Goal: Task Accomplishment & Management: Manage account settings

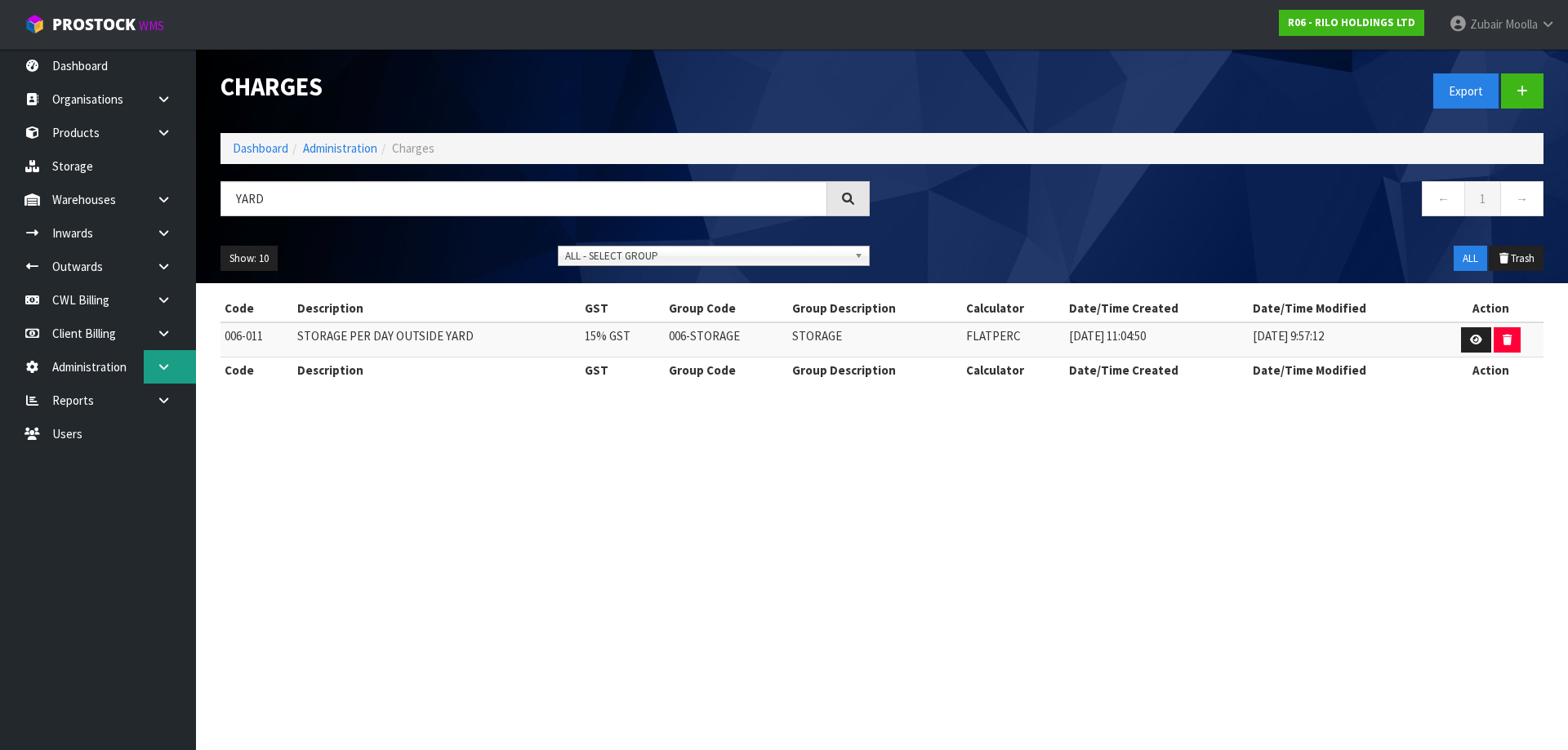
click at [179, 372] on link at bounding box center [169, 366] width 52 height 33
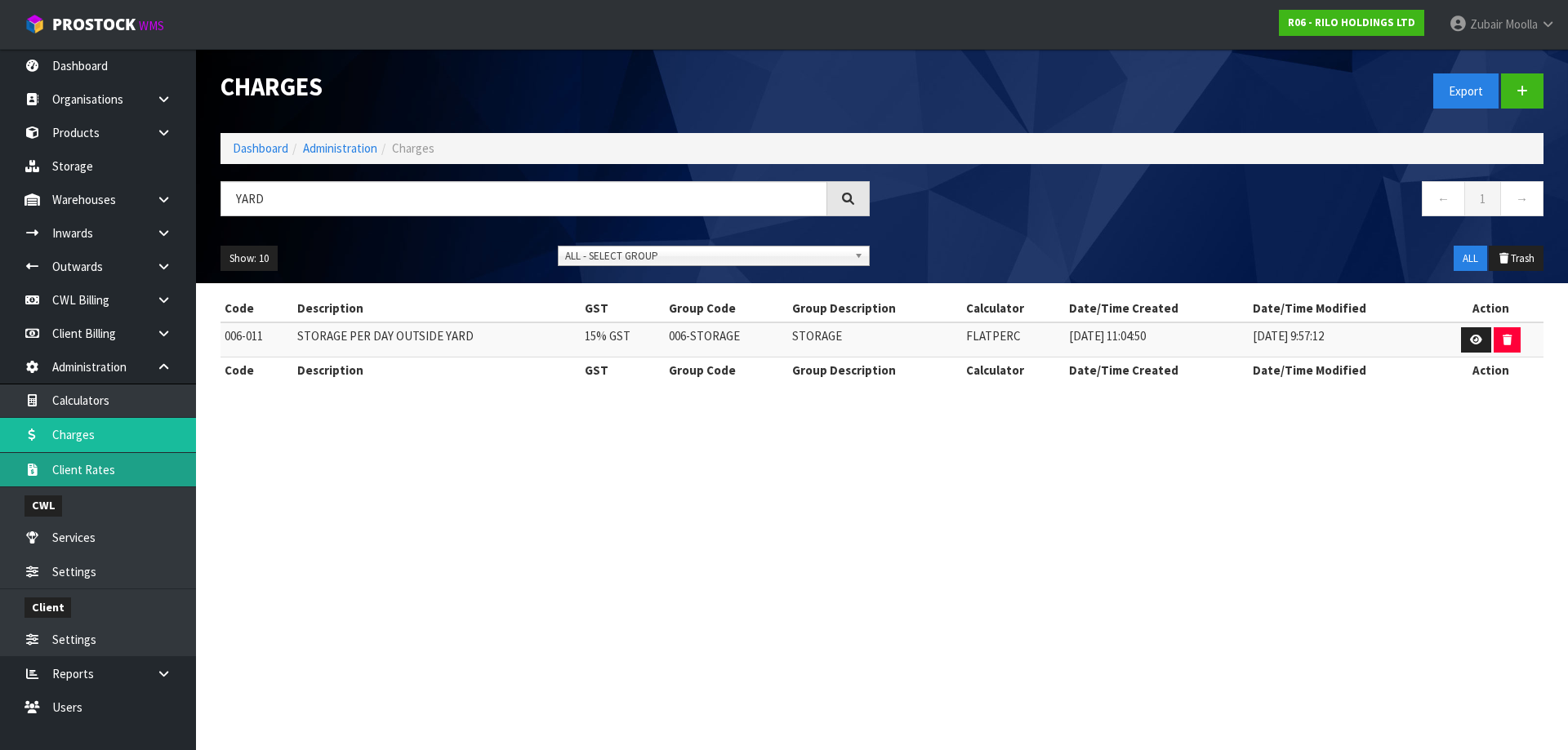
click at [135, 482] on link "Client Rates" at bounding box center [98, 469] width 196 height 33
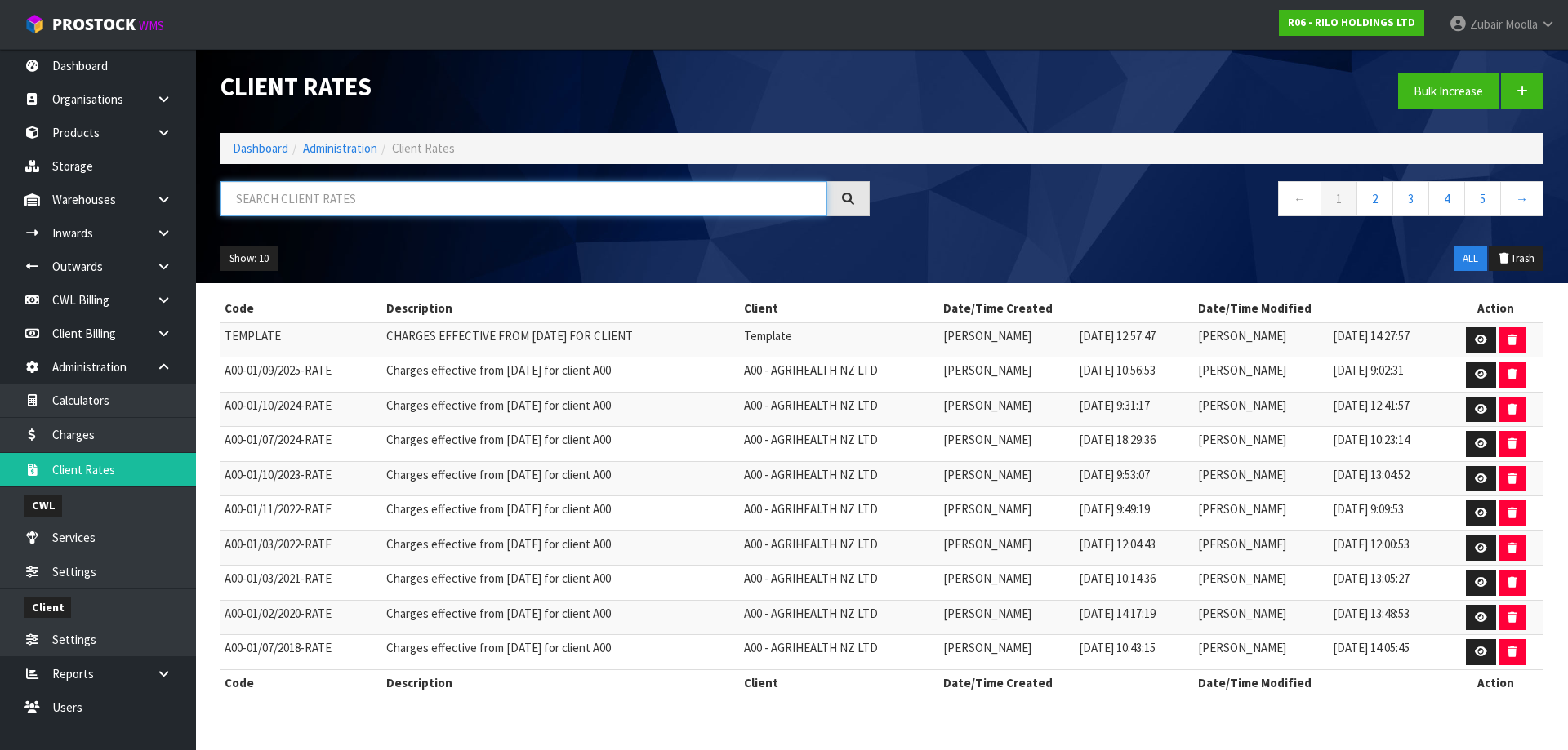
click at [431, 201] on input "text" at bounding box center [523, 198] width 606 height 35
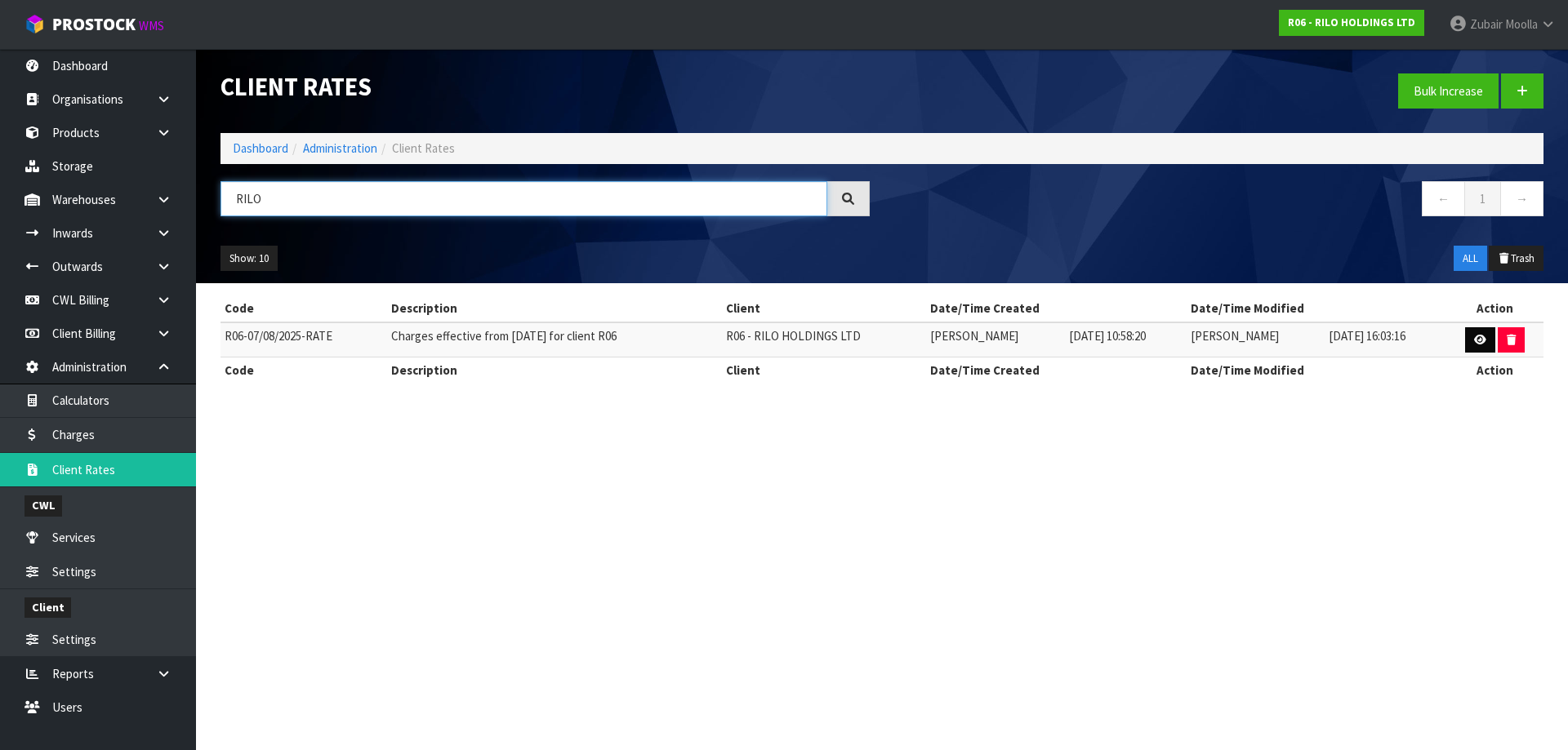
type input "RILO"
click at [1468, 337] on link at bounding box center [1480, 340] width 30 height 26
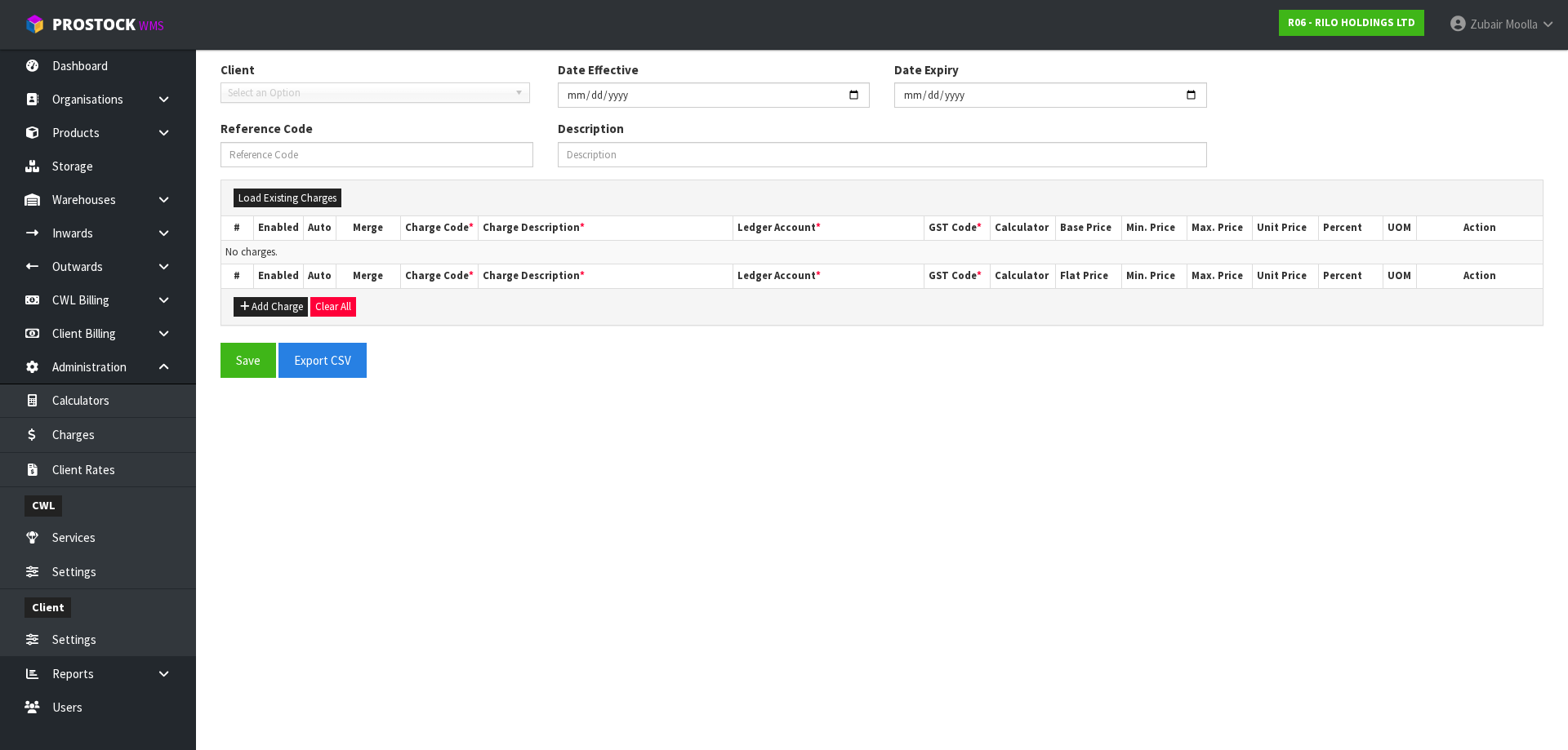
type input "[DATE]"
type input "R06-07/08/2025-RATE"
type input "Charges effective from [DATE] for client R06"
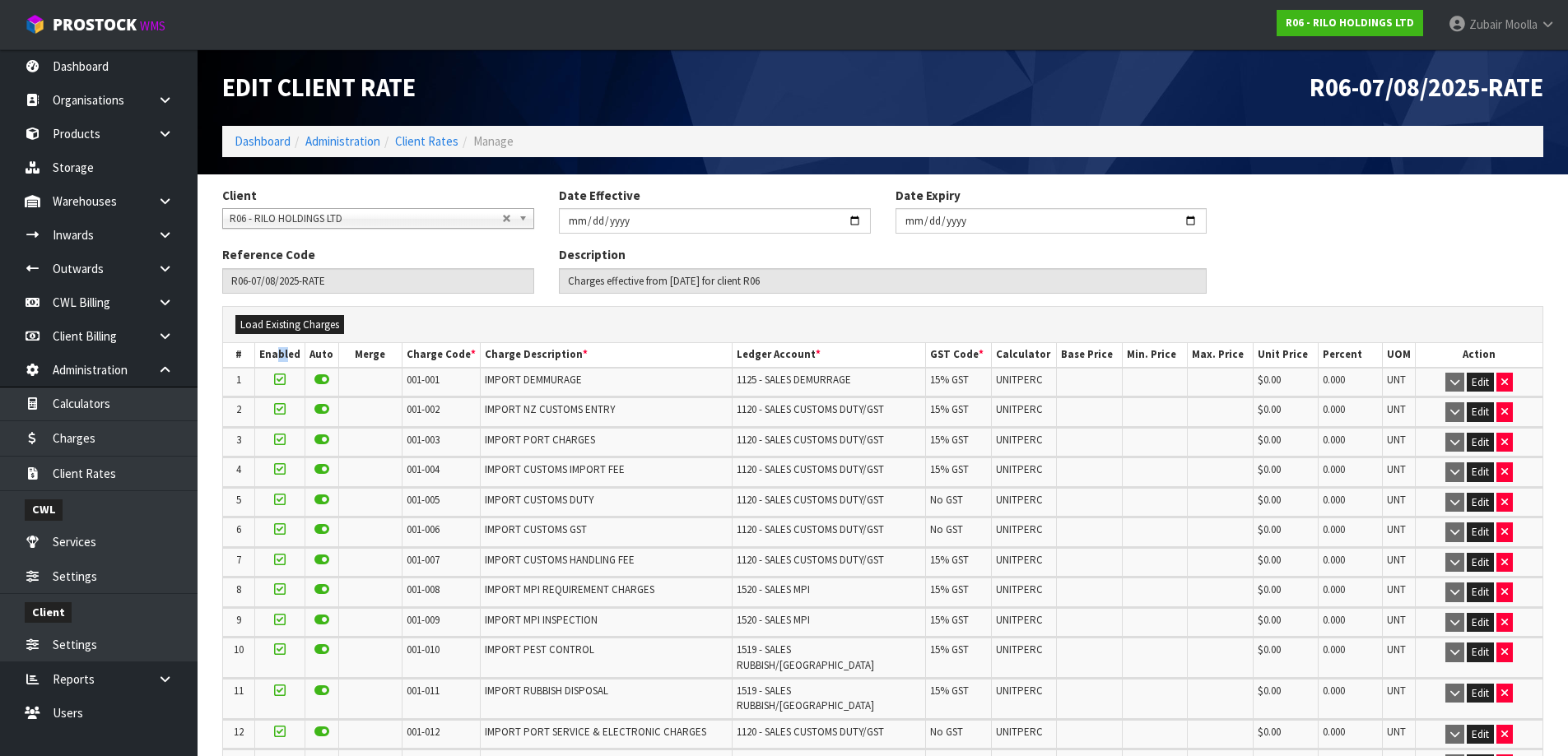
click at [288, 350] on th "Enabled" at bounding box center [281, 355] width 51 height 23
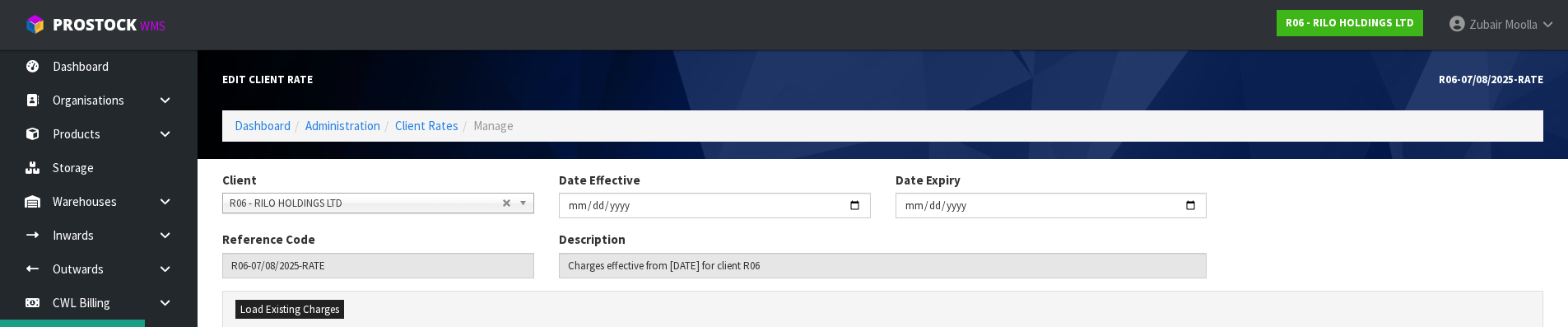
scroll to position [330, 0]
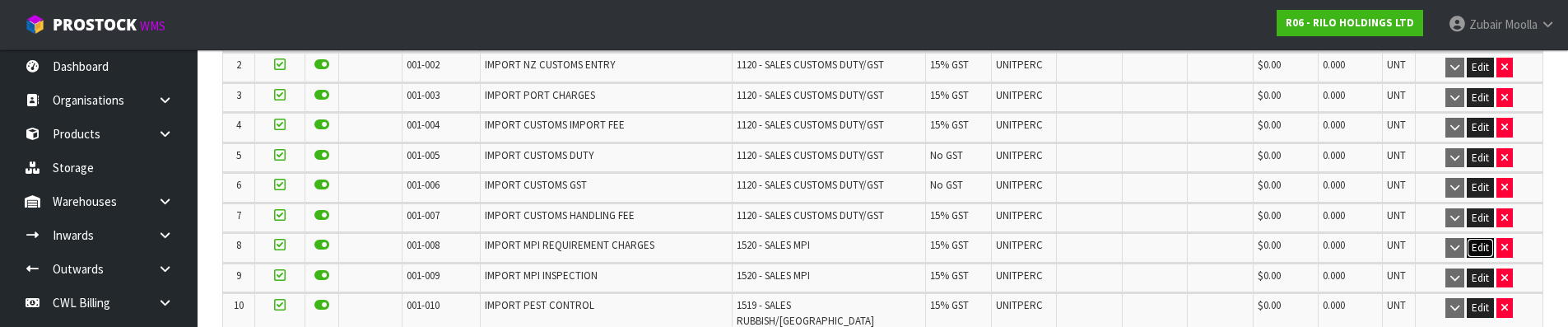
click at [1480, 239] on button "Edit" at bounding box center [1480, 248] width 27 height 20
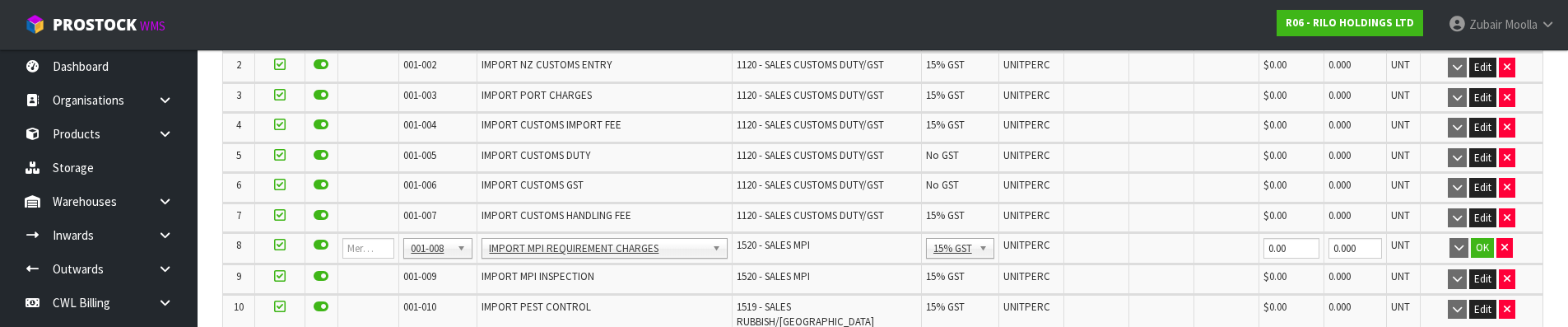
click at [287, 248] on td at bounding box center [280, 248] width 51 height 31
click at [274, 247] on label at bounding box center [280, 246] width 12 height 14
click at [0, 0] on input "checkbox" at bounding box center [0, 0] width 0 height 0
click at [274, 247] on label at bounding box center [280, 246] width 12 height 14
click at [0, 0] on input "checkbox" at bounding box center [0, 0] width 0 height 0
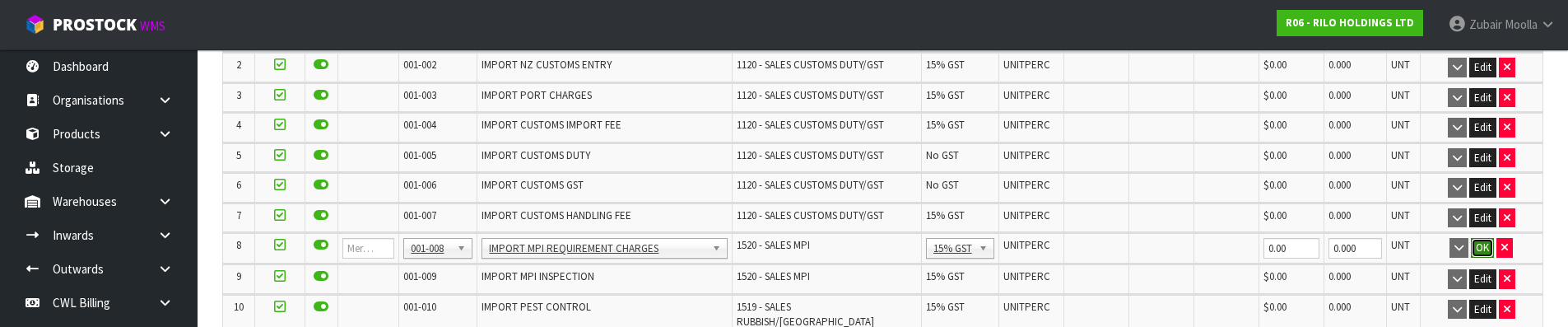
click at [1480, 244] on button "OK" at bounding box center [1482, 248] width 23 height 20
